Goal: Task Accomplishment & Management: Use online tool/utility

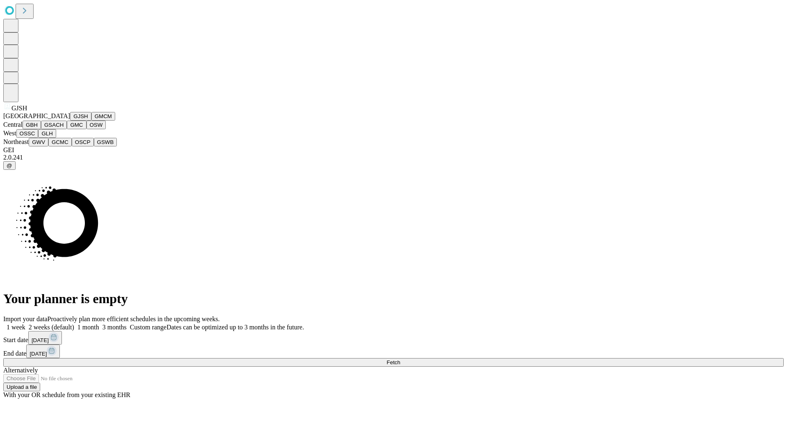
click at [70, 121] on button "GJSH" at bounding box center [80, 116] width 21 height 9
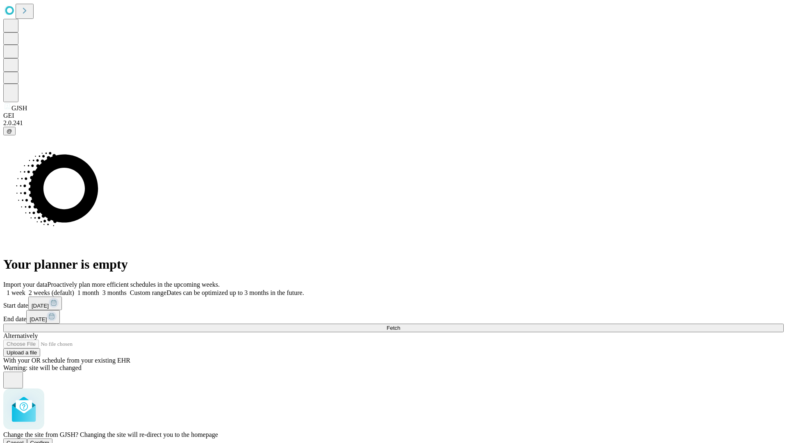
click at [50, 439] on span "Confirm" at bounding box center [39, 442] width 19 height 6
click at [99, 289] on label "1 month" at bounding box center [86, 292] width 25 height 7
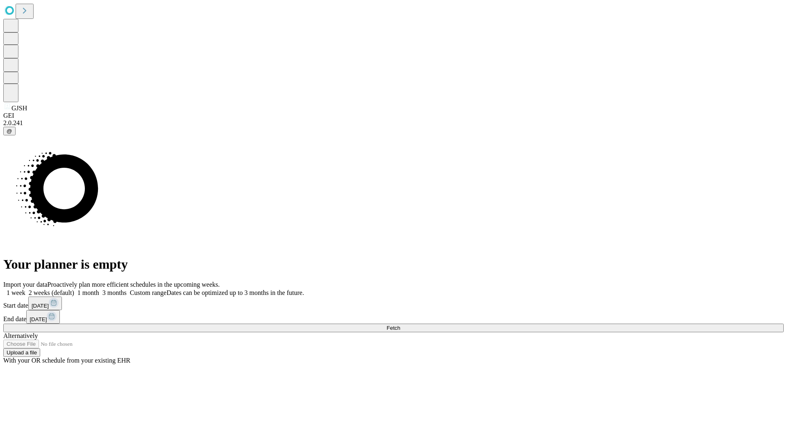
click at [400, 325] on span "Fetch" at bounding box center [394, 328] width 14 height 6
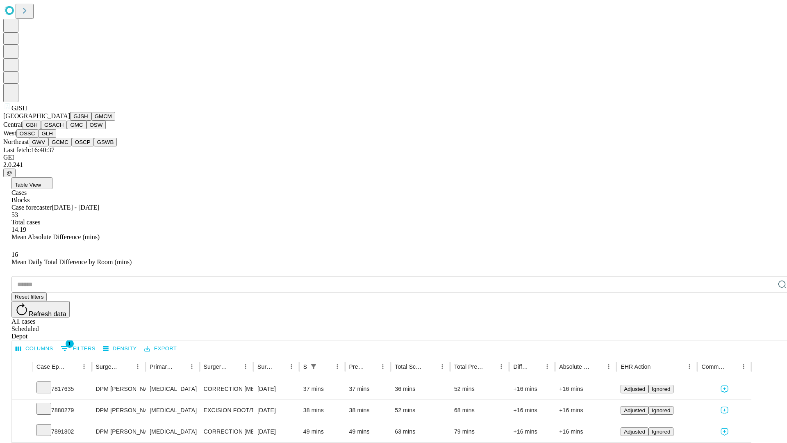
click at [91, 121] on button "GMCM" at bounding box center [103, 116] width 24 height 9
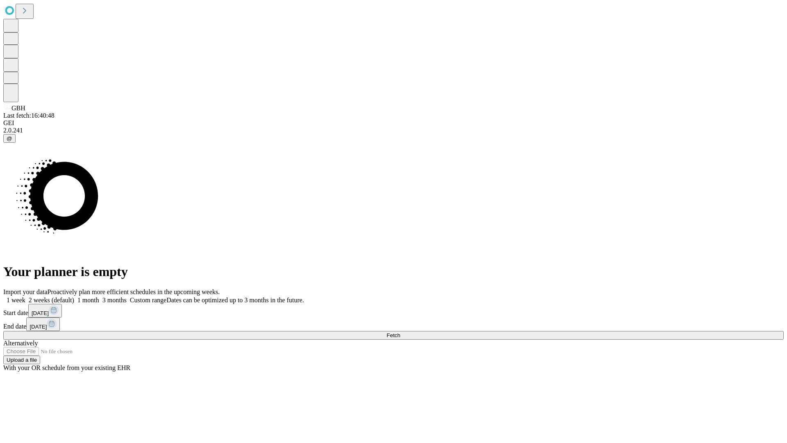
click at [99, 296] on label "1 month" at bounding box center [86, 299] width 25 height 7
click at [400, 332] on span "Fetch" at bounding box center [394, 335] width 14 height 6
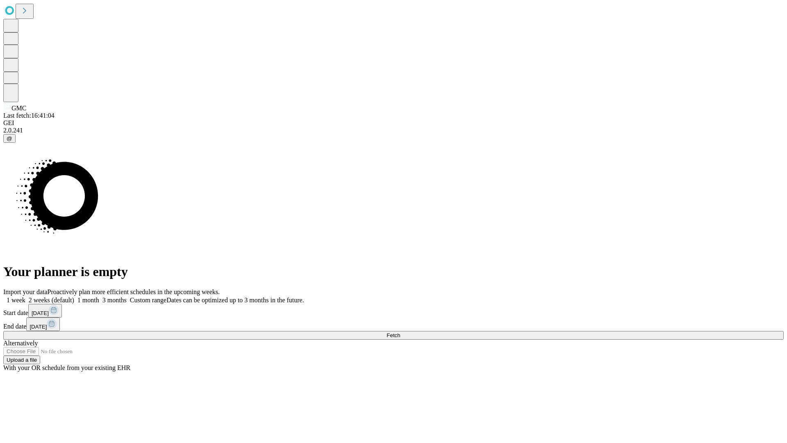
click at [99, 296] on label "1 month" at bounding box center [86, 299] width 25 height 7
click at [400, 332] on span "Fetch" at bounding box center [394, 335] width 14 height 6
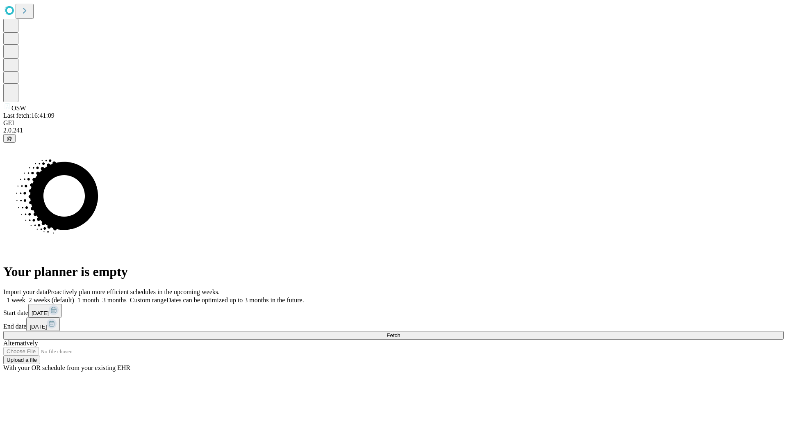
click at [400, 332] on span "Fetch" at bounding box center [394, 335] width 14 height 6
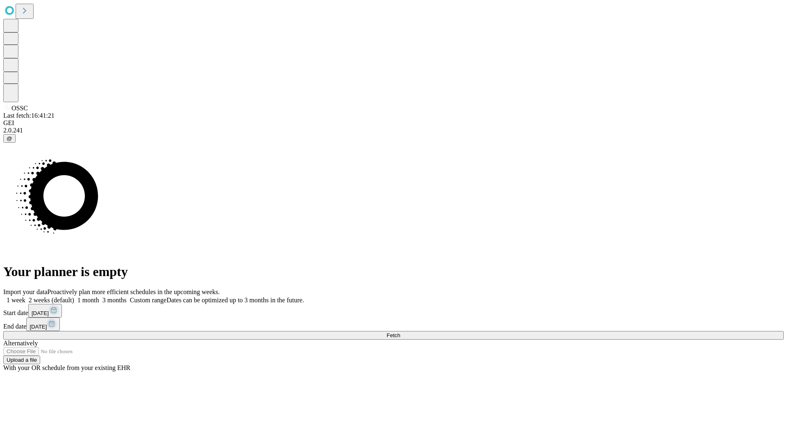
click at [99, 296] on label "1 month" at bounding box center [86, 299] width 25 height 7
click at [400, 332] on span "Fetch" at bounding box center [394, 335] width 14 height 6
click at [99, 296] on label "1 month" at bounding box center [86, 299] width 25 height 7
click at [400, 332] on span "Fetch" at bounding box center [394, 335] width 14 height 6
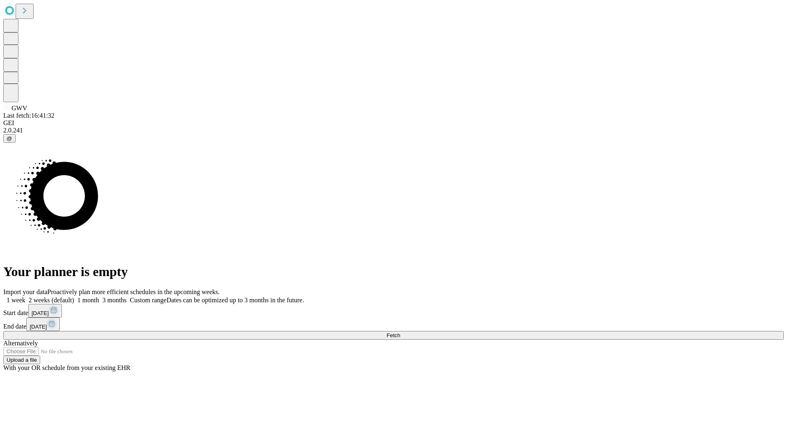
click at [99, 296] on label "1 month" at bounding box center [86, 299] width 25 height 7
click at [400, 332] on span "Fetch" at bounding box center [394, 335] width 14 height 6
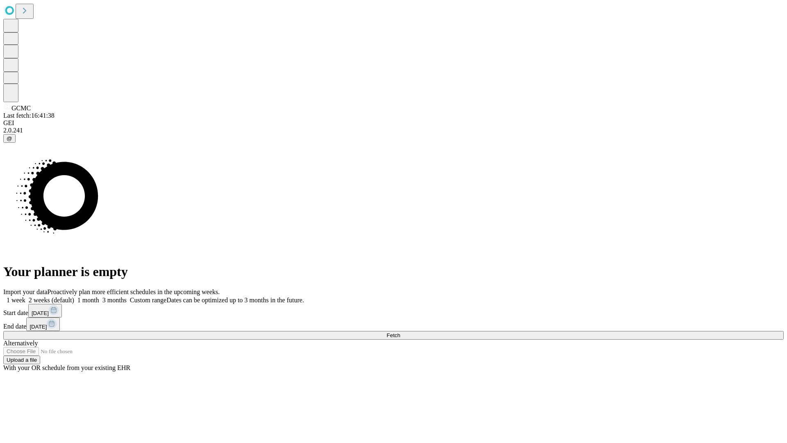
click at [99, 296] on label "1 month" at bounding box center [86, 299] width 25 height 7
click at [400, 332] on span "Fetch" at bounding box center [394, 335] width 14 height 6
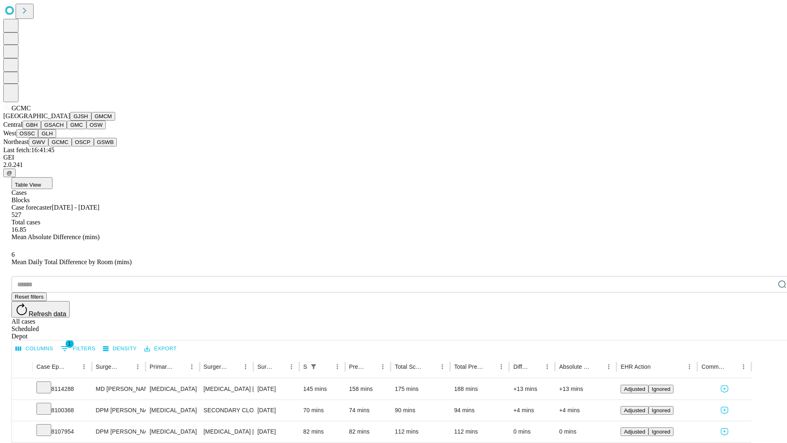
click at [72, 146] on button "OSCP" at bounding box center [83, 142] width 22 height 9
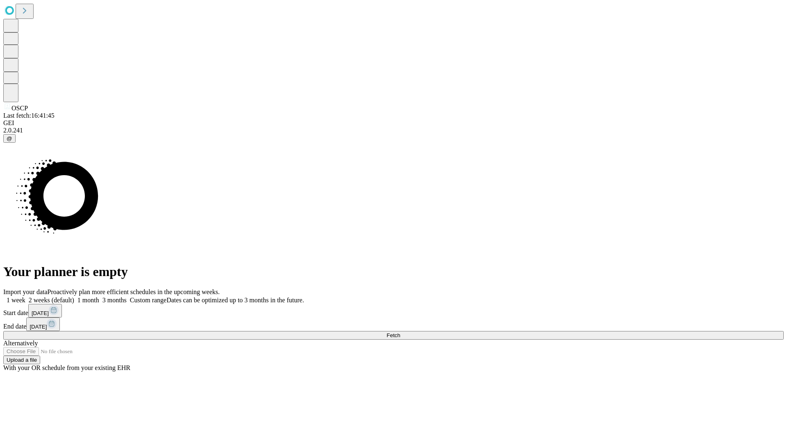
click at [99, 296] on label "1 month" at bounding box center [86, 299] width 25 height 7
click at [400, 332] on span "Fetch" at bounding box center [394, 335] width 14 height 6
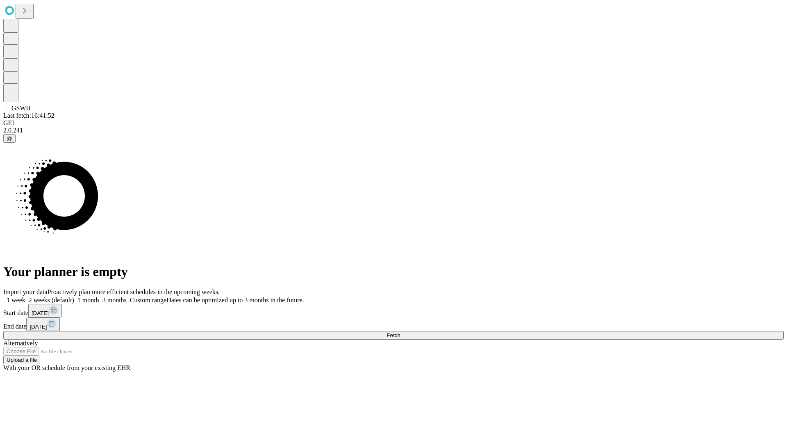
click at [99, 296] on label "1 month" at bounding box center [86, 299] width 25 height 7
click at [400, 332] on span "Fetch" at bounding box center [394, 335] width 14 height 6
